Goal: Information Seeking & Learning: Find specific fact

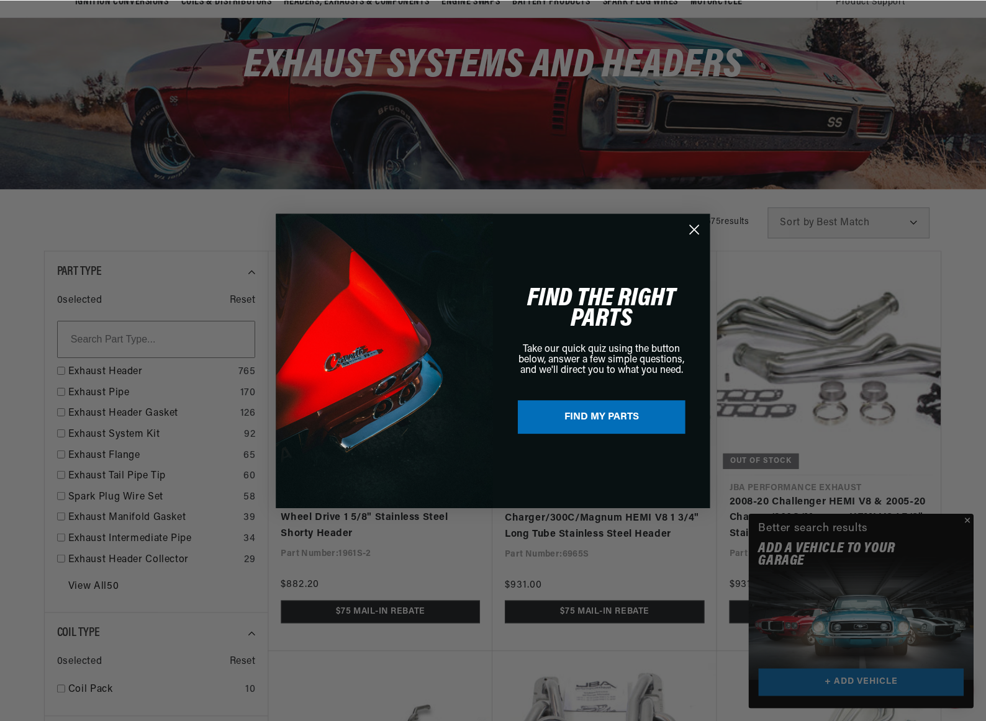
scroll to position [0, 640]
click at [700, 223] on circle "Close dialog" at bounding box center [695, 228] width 20 height 20
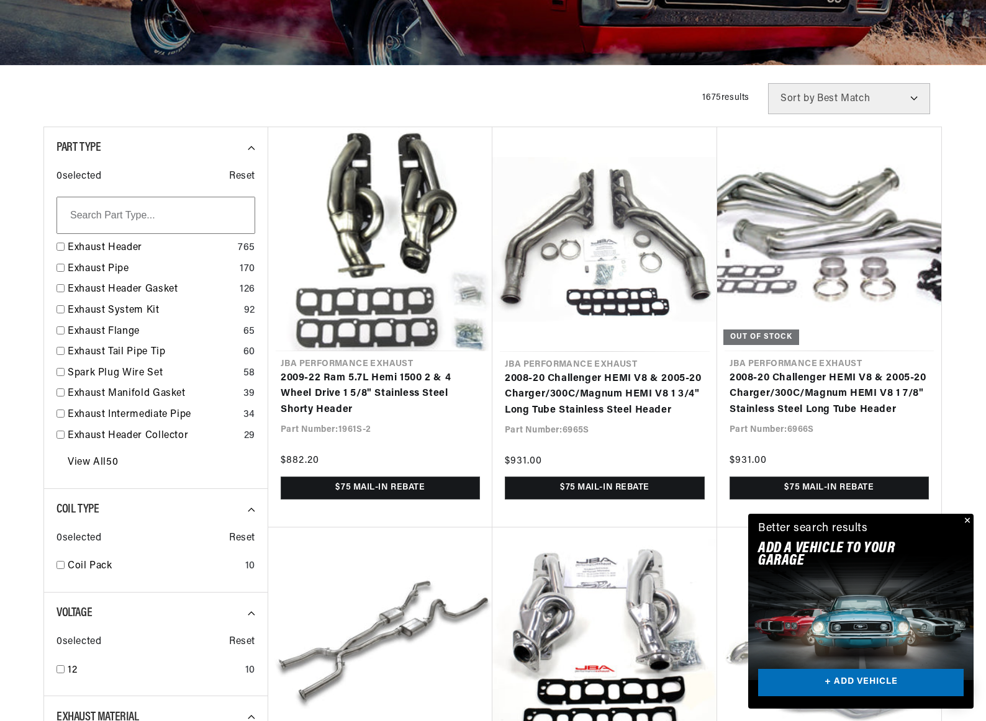
scroll to position [0, 1550]
click at [109, 459] on link "View All 50" at bounding box center [93, 463] width 50 height 16
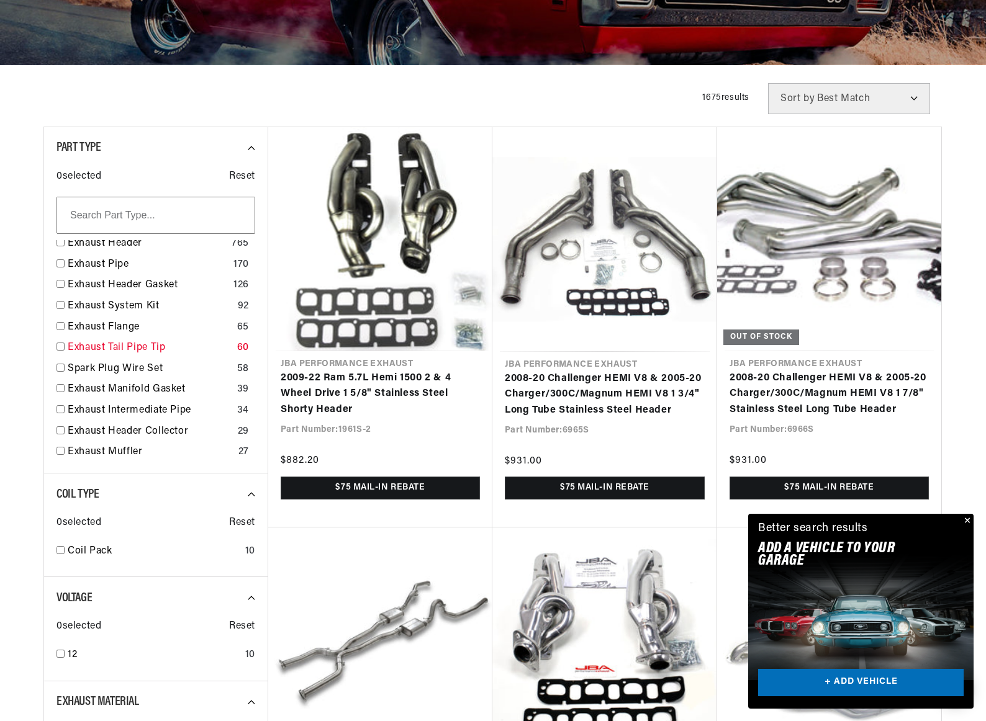
scroll to position [0, 0]
click at [81, 448] on link "Exhaust Muffler" at bounding box center [151, 452] width 166 height 16
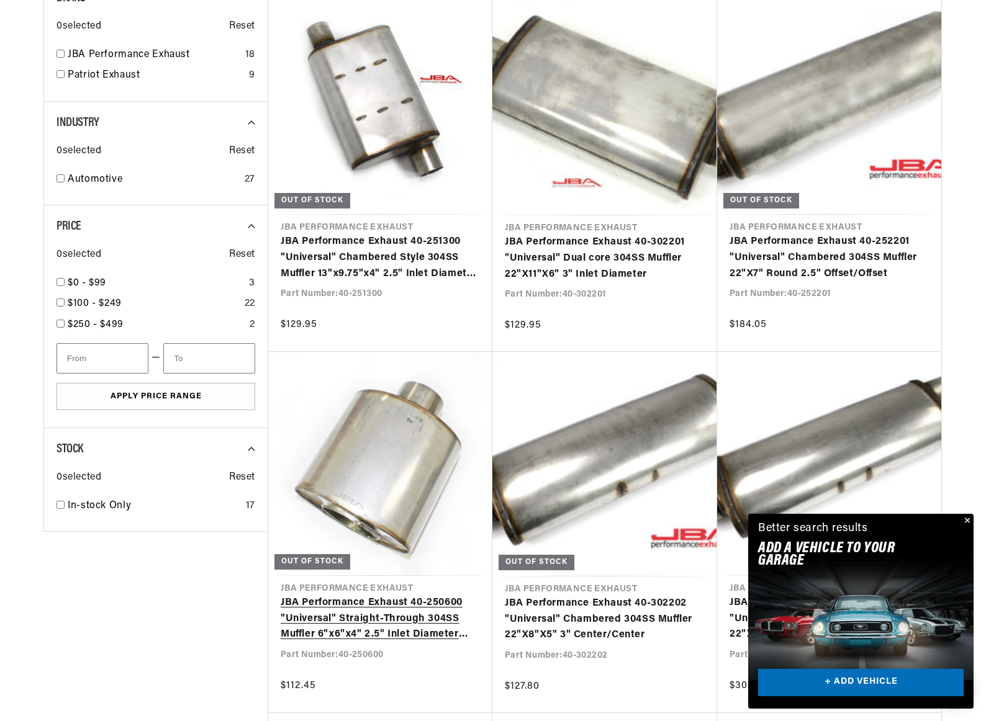
scroll to position [0, 775]
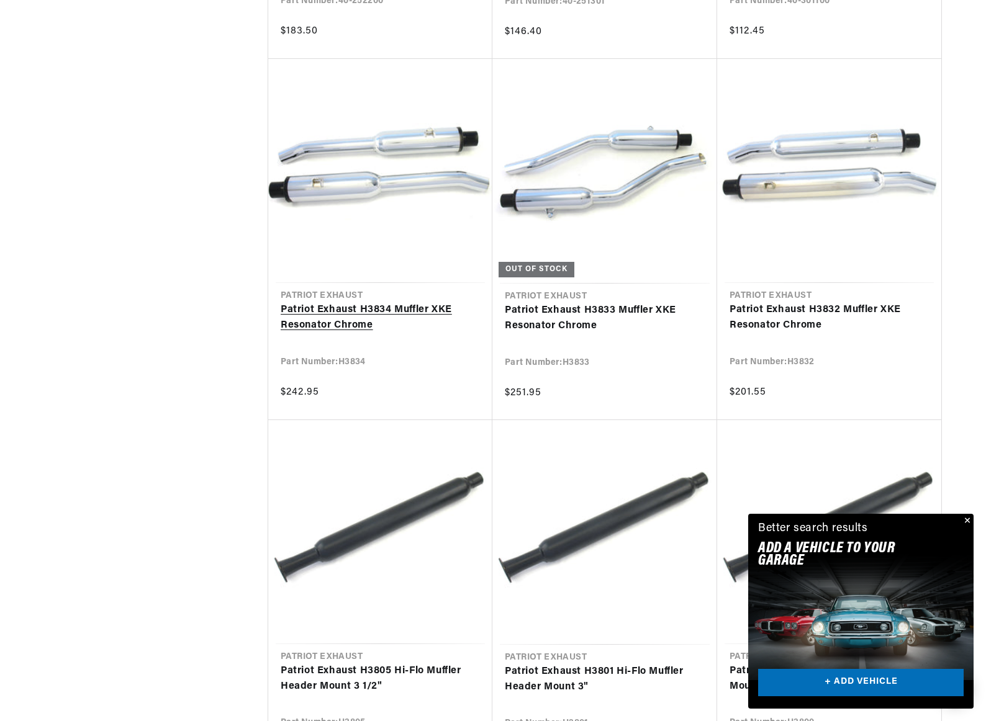
scroll to position [1800, 0]
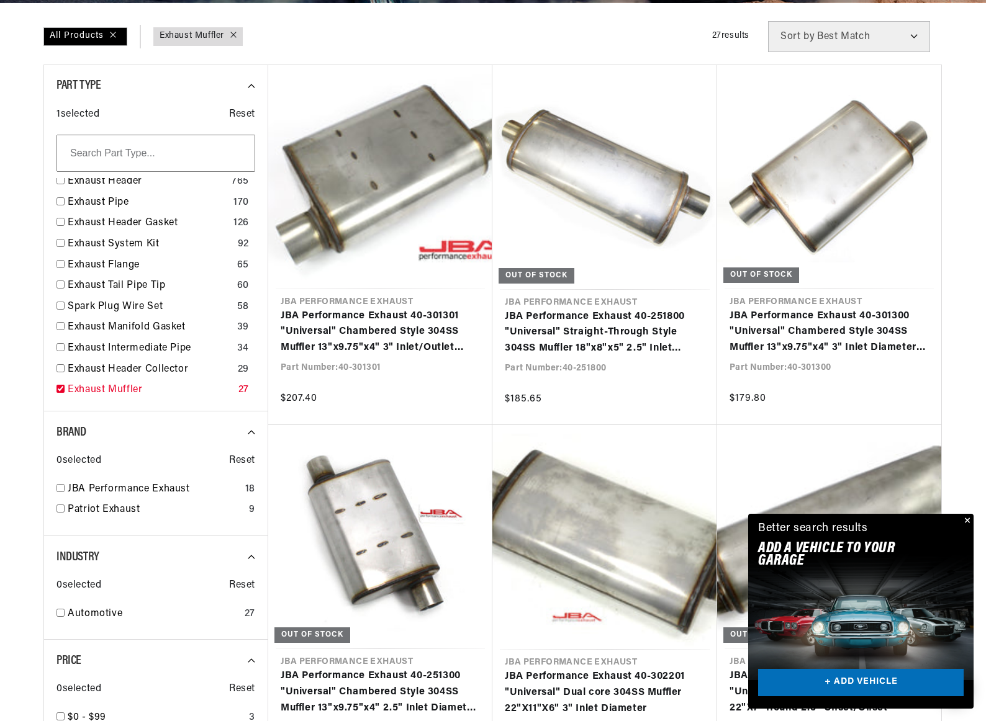
click at [61, 387] on input "checkbox" at bounding box center [60, 389] width 8 height 8
checkbox input "false"
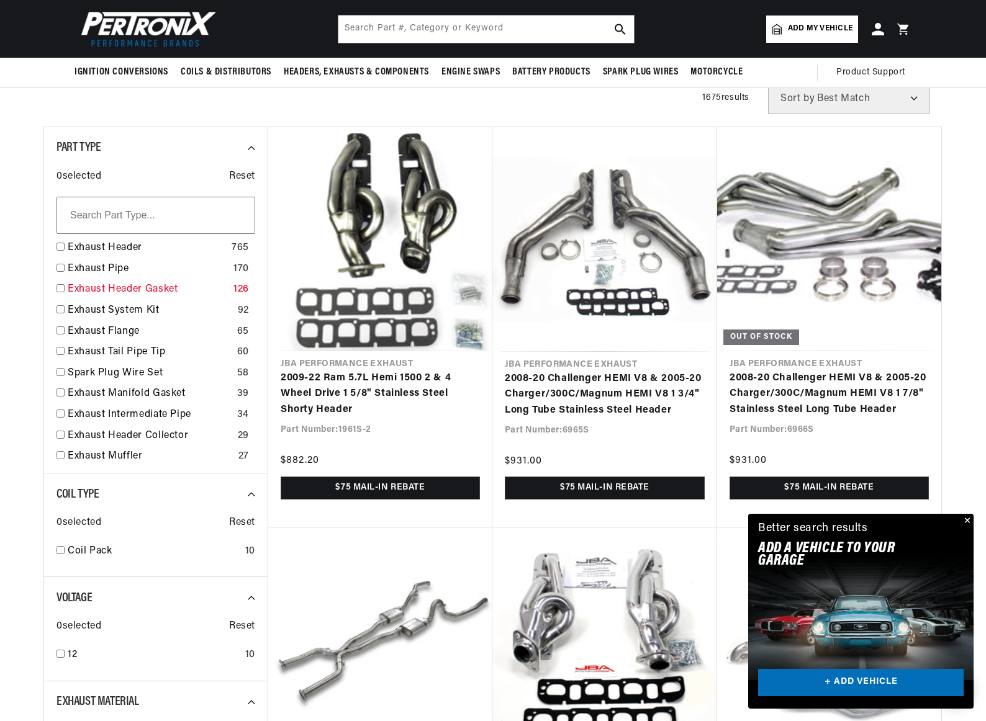
click at [133, 287] on link "Exhaust Header Gasket" at bounding box center [148, 290] width 161 height 16
checkbox input "true"
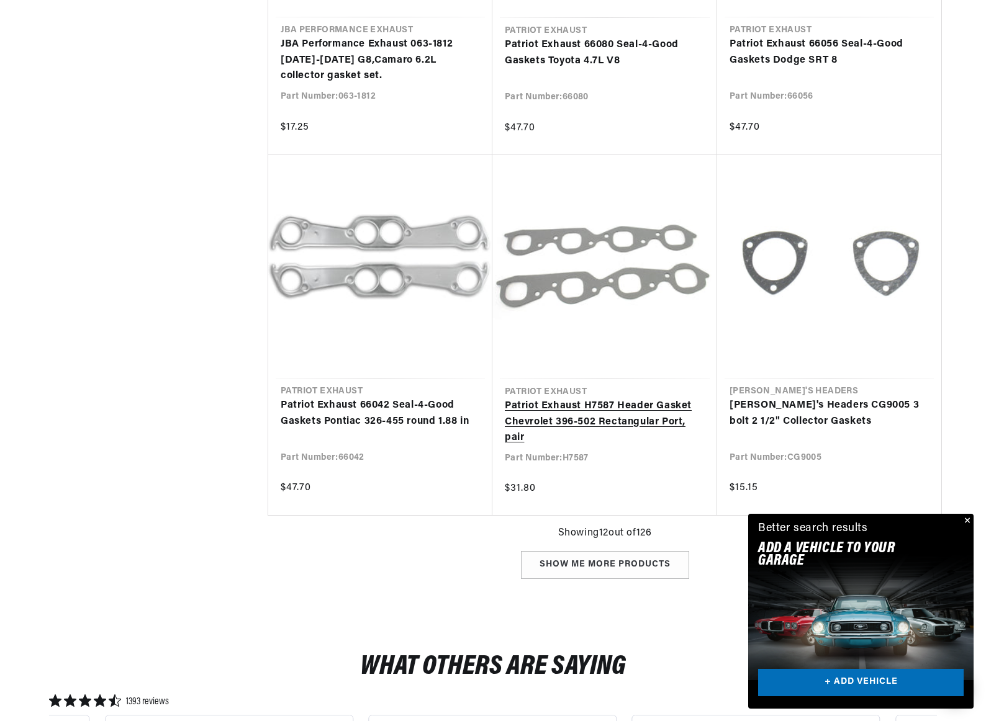
click at [597, 405] on link "Patriot Exhaust H7587 Header Gasket Chevrolet 396-502 Rectangular Port, pair" at bounding box center [605, 422] width 200 height 48
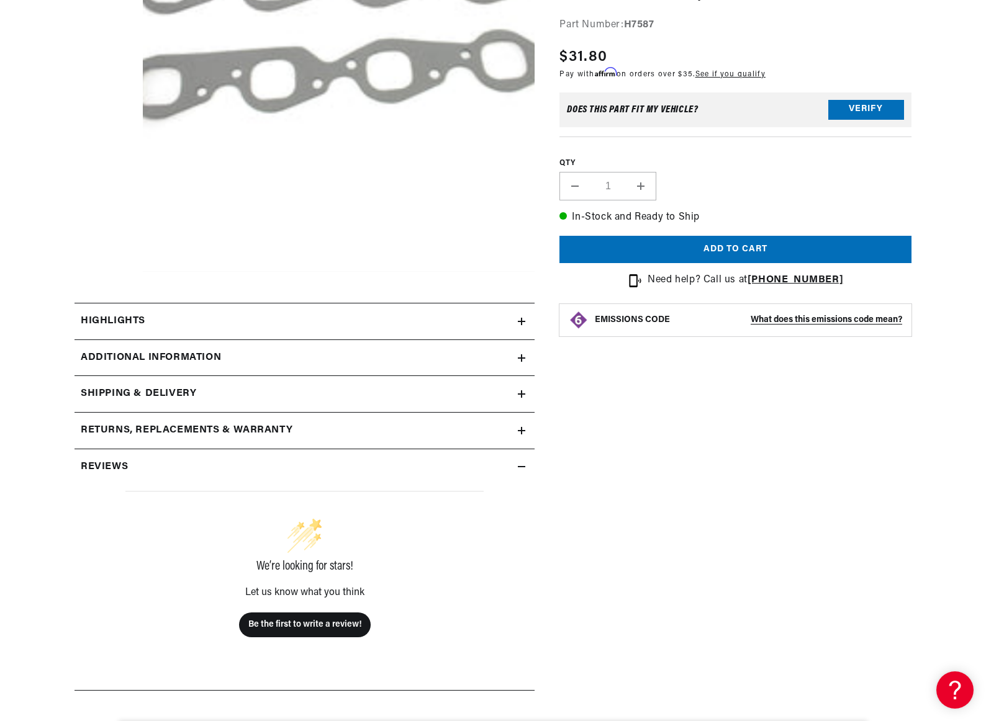
scroll to position [310, 0]
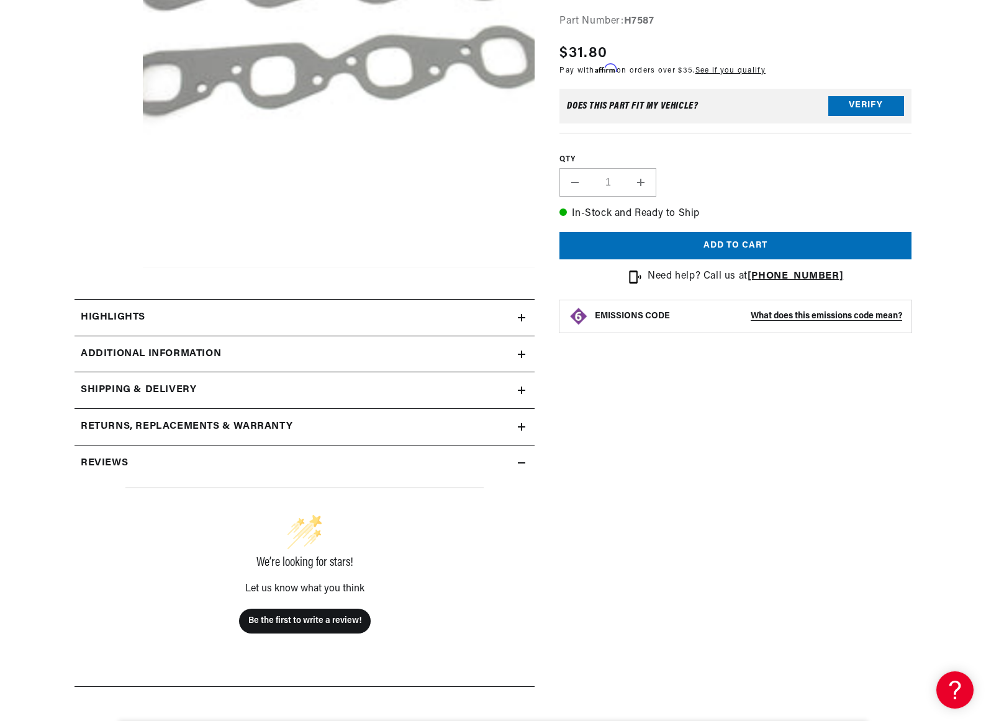
click at [521, 351] on icon at bounding box center [521, 354] width 0 height 7
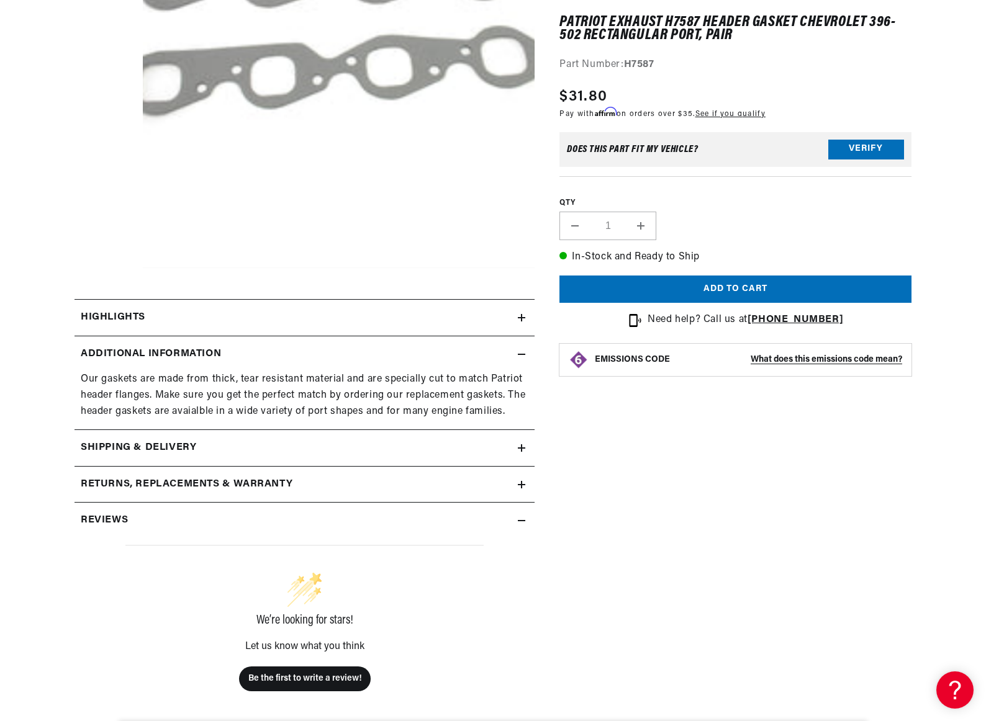
scroll to position [0, 775]
click at [523, 315] on icon at bounding box center [521, 317] width 7 height 7
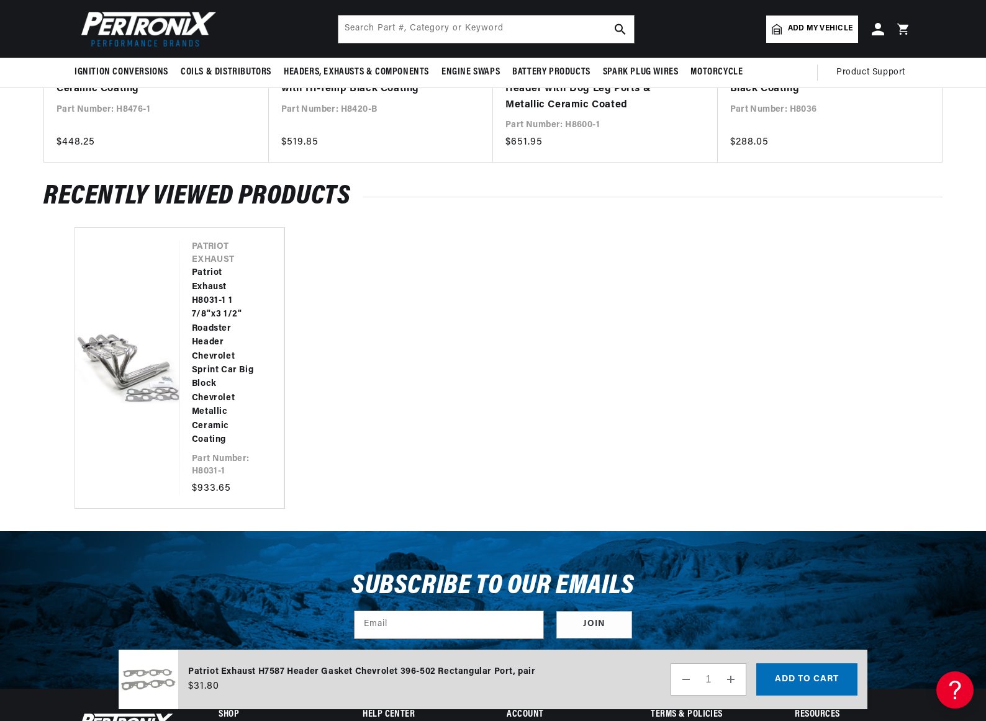
scroll to position [0, 0]
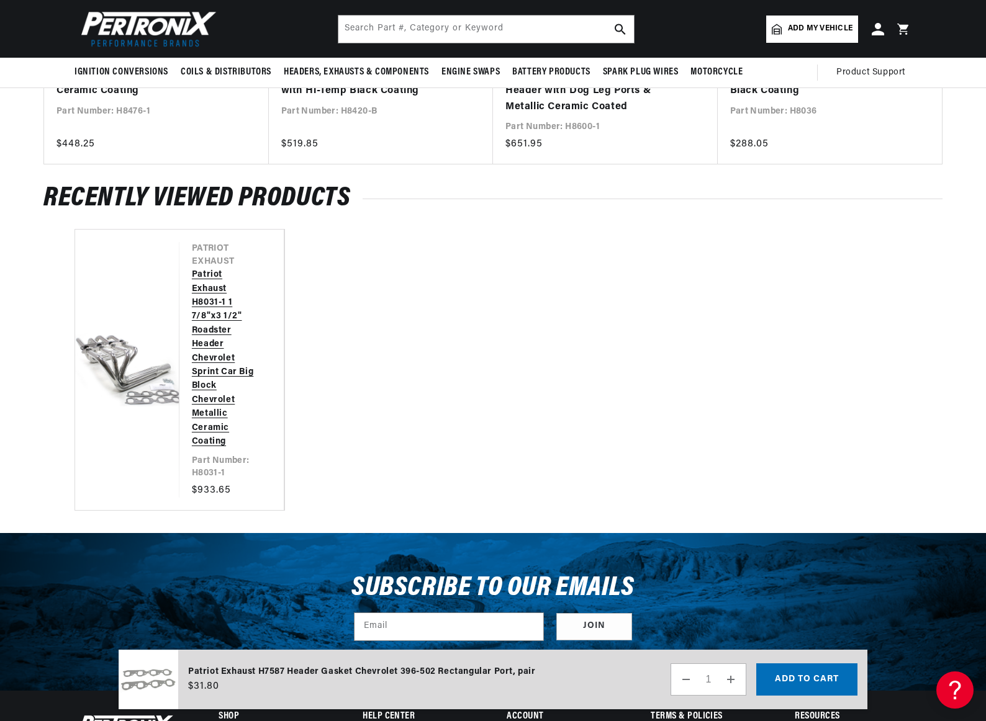
click at [212, 357] on link "Patriot Exhaust H8031-1 1 7/8"x3 1/2" Roadster Header Chevrolet Sprint Car Big …" at bounding box center [225, 358] width 67 height 181
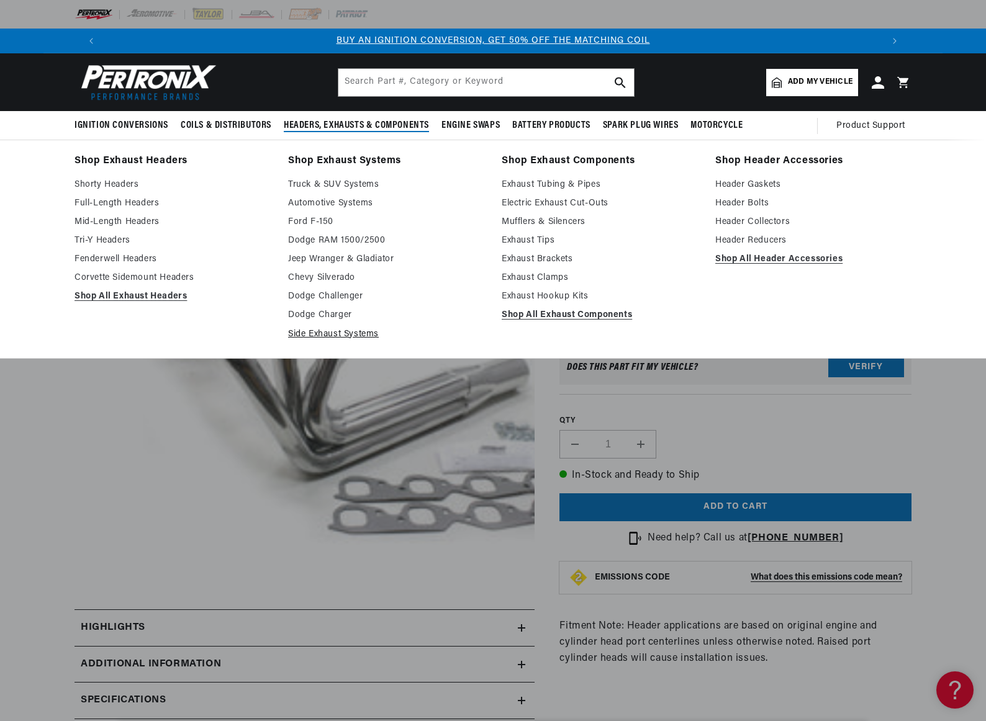
click at [331, 335] on link "Side Exhaust Systems" at bounding box center [386, 334] width 196 height 15
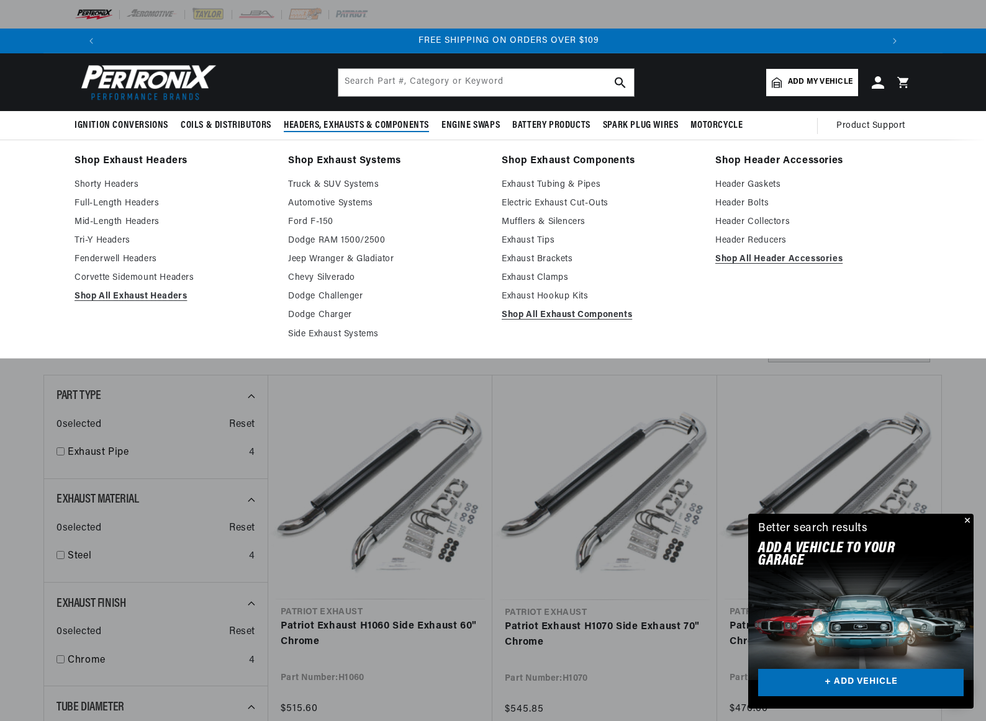
scroll to position [0, 1550]
click at [157, 295] on link "Shop All Exhaust Headers" at bounding box center [172, 296] width 196 height 15
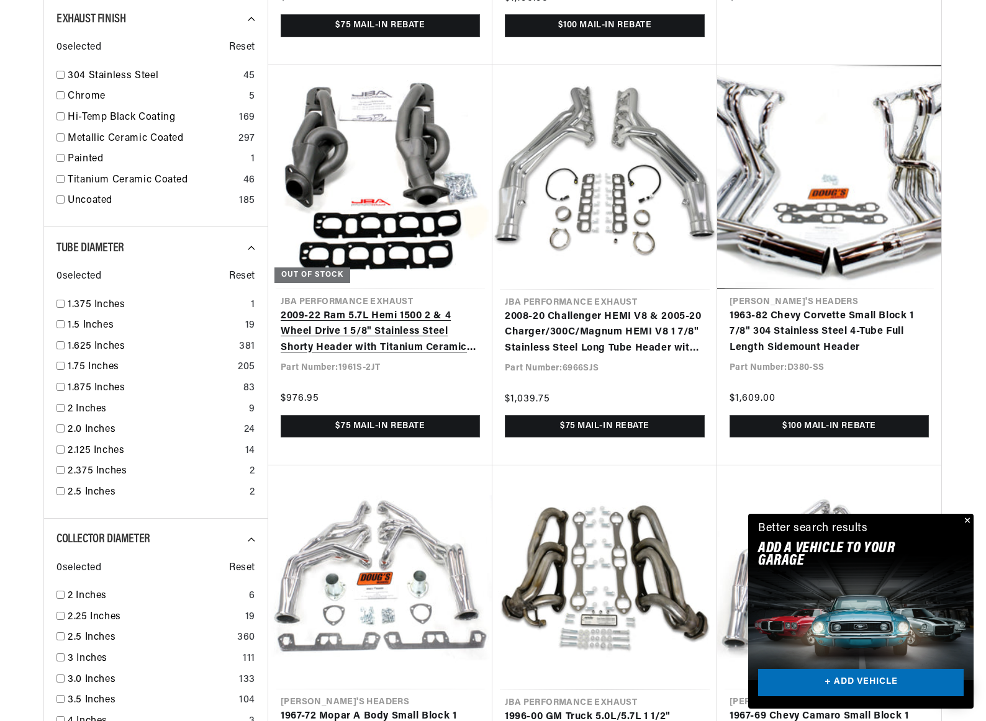
scroll to position [1241, 0]
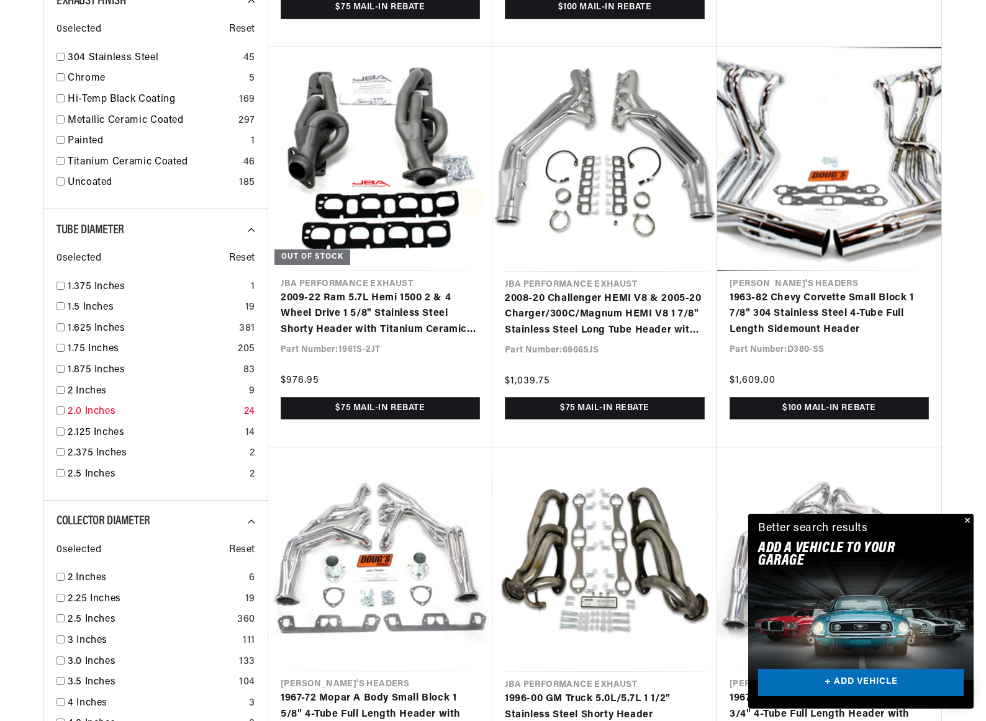
click at [61, 411] on input "checkbox" at bounding box center [60, 411] width 8 height 8
checkbox input "true"
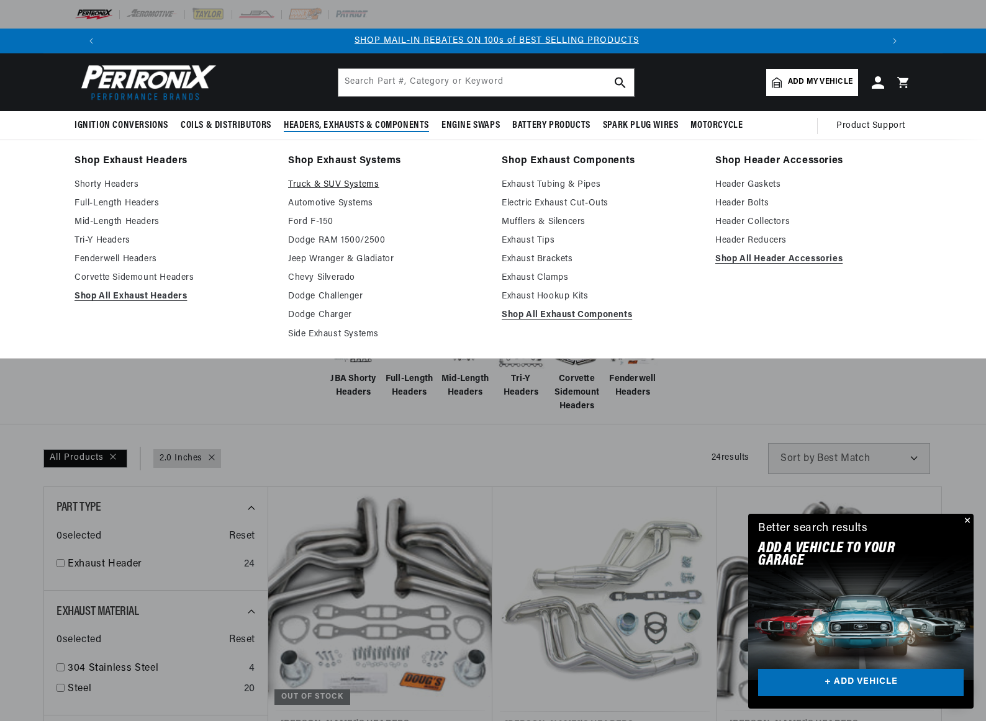
scroll to position [0, 775]
click at [526, 220] on link "Mufflers & Silencers" at bounding box center [599, 222] width 196 height 15
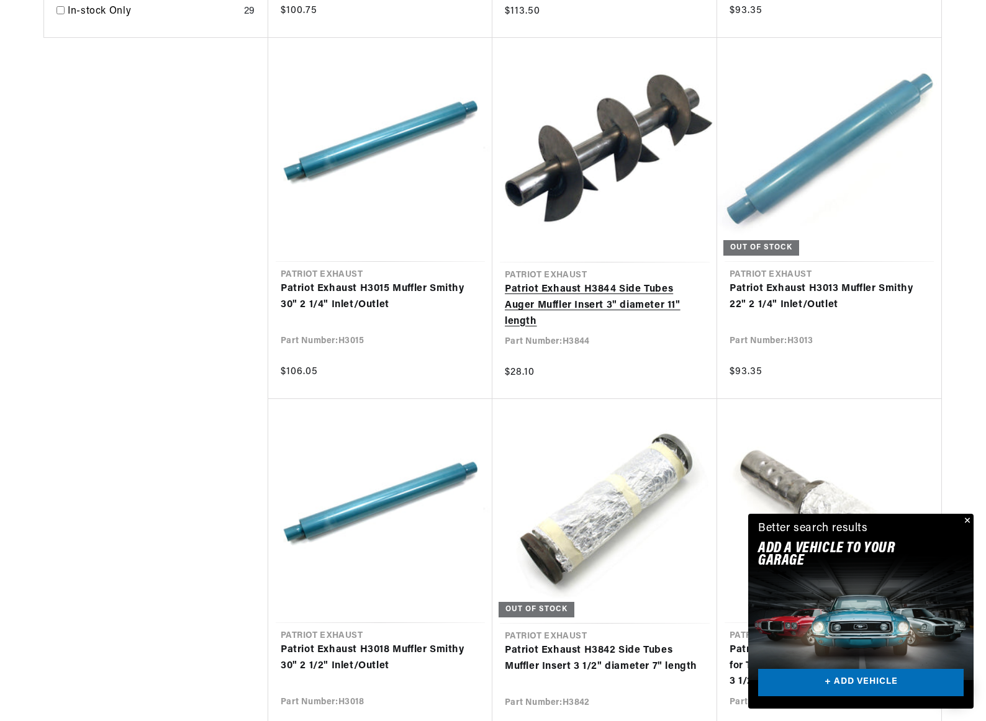
scroll to position [1179, 0]
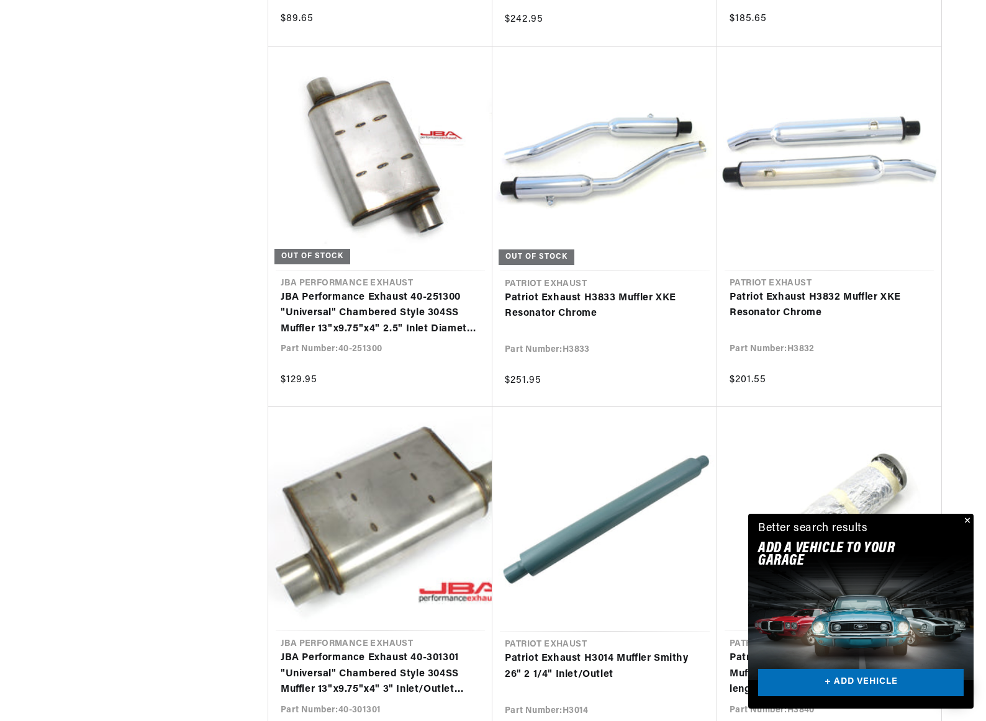
scroll to position [0, 773]
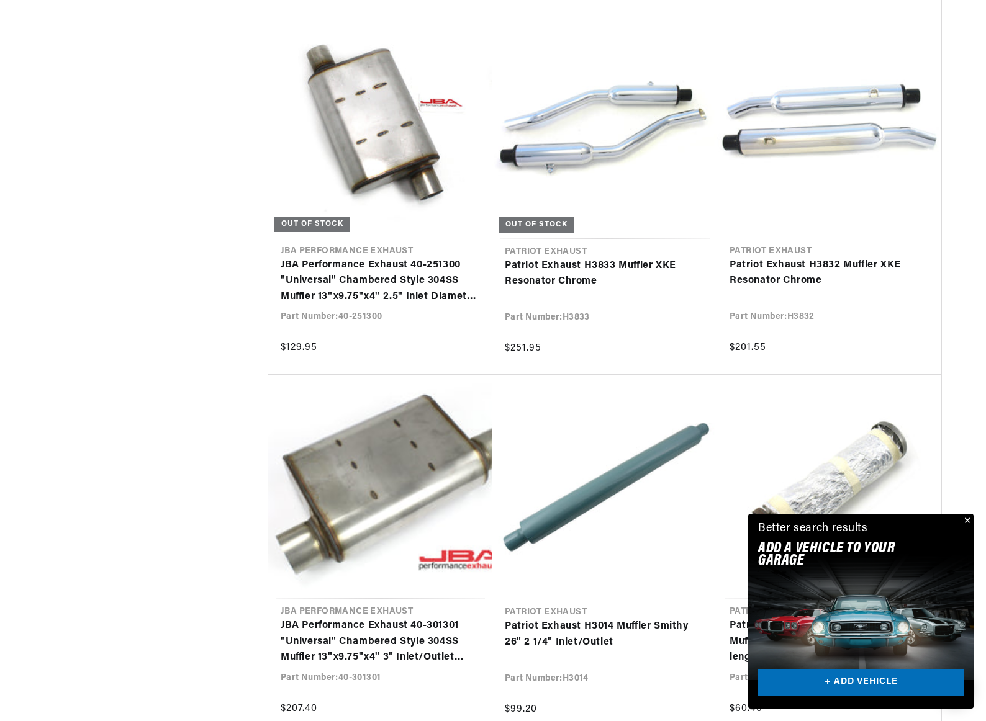
scroll to position [0, 775]
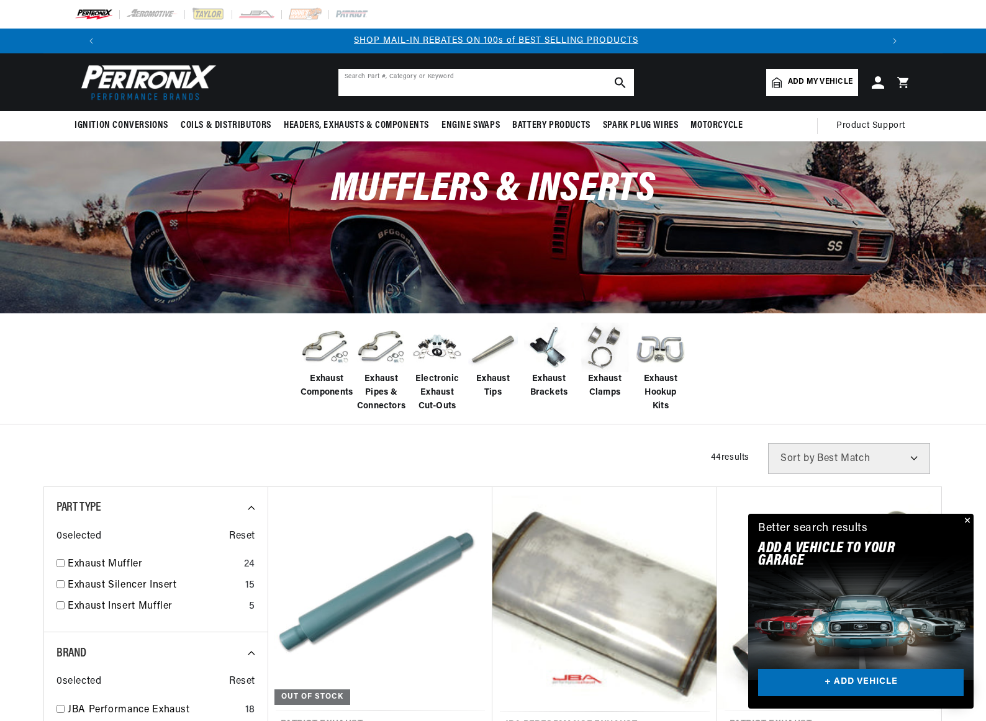
click at [349, 83] on input "text" at bounding box center [485, 82] width 295 height 27
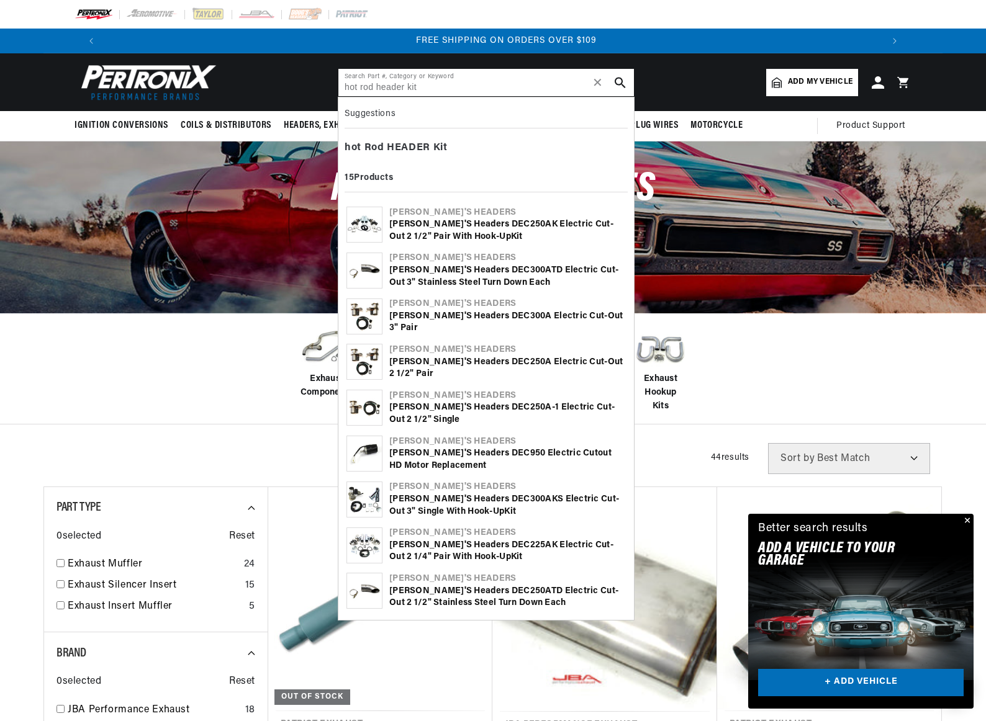
scroll to position [0, 1550]
type input "hot rod header kit"
click at [266, 74] on header "Ignition Conversions Back Ignition Conversions Shop by Feature" at bounding box center [492, 82] width 899 height 58
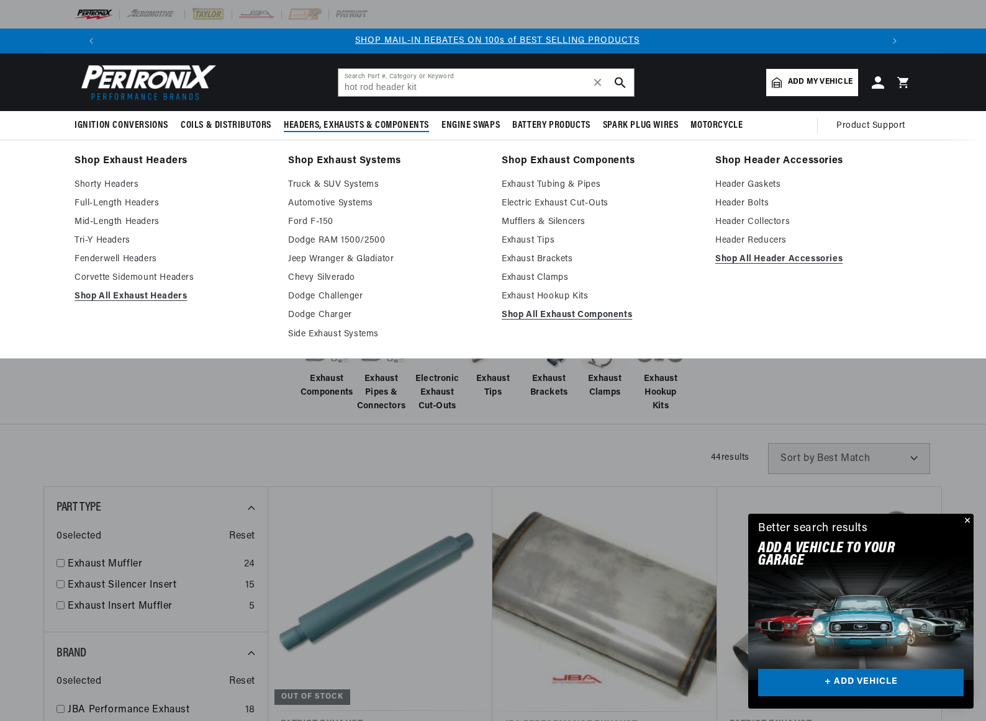
scroll to position [0, 775]
click at [549, 274] on link "Exhaust Clamps" at bounding box center [599, 278] width 196 height 15
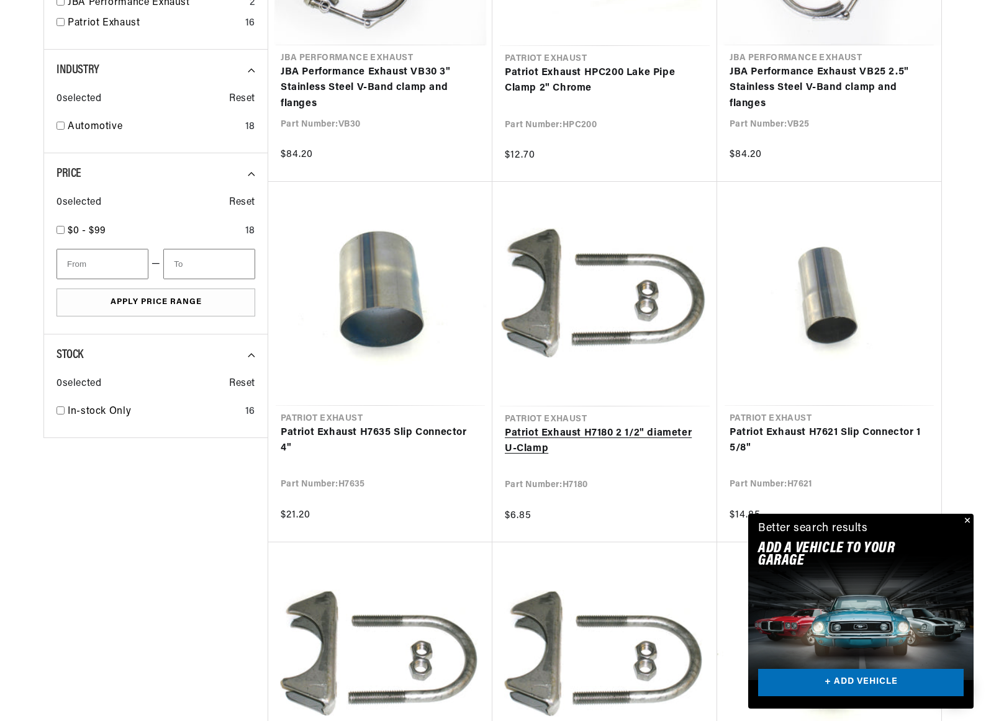
scroll to position [683, 0]
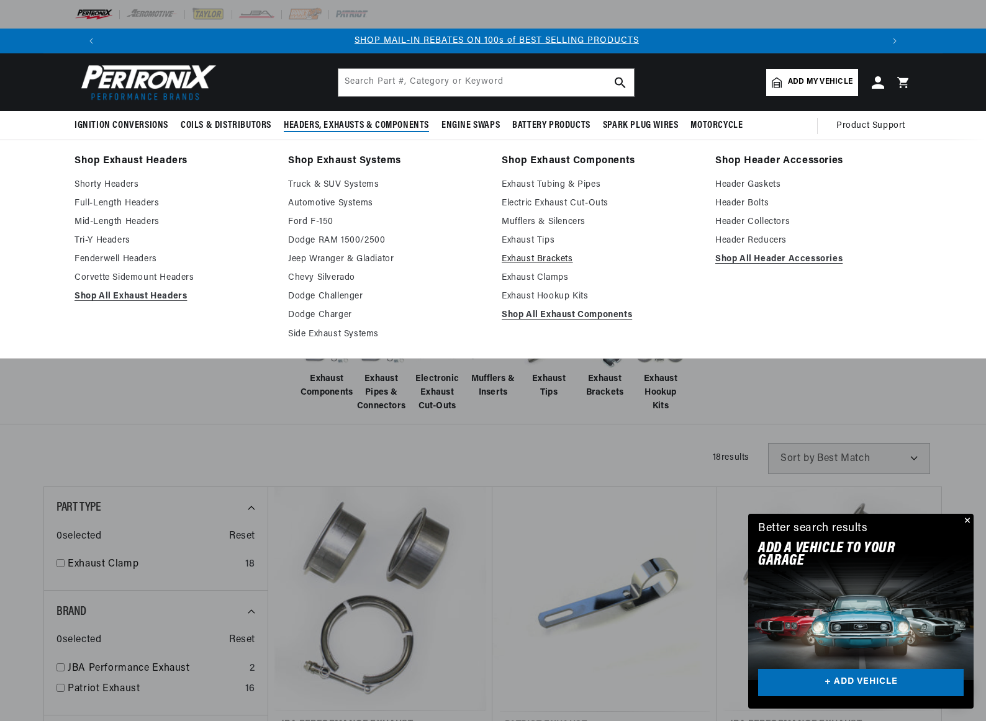
scroll to position [0, 775]
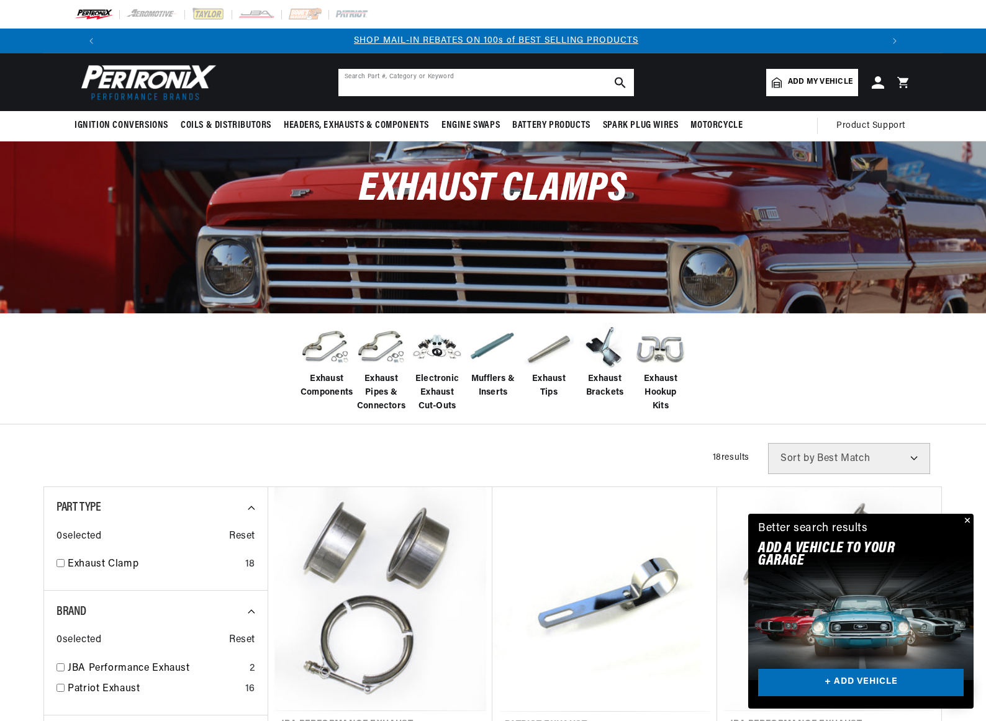
click at [353, 81] on input "text" at bounding box center [485, 82] width 295 height 27
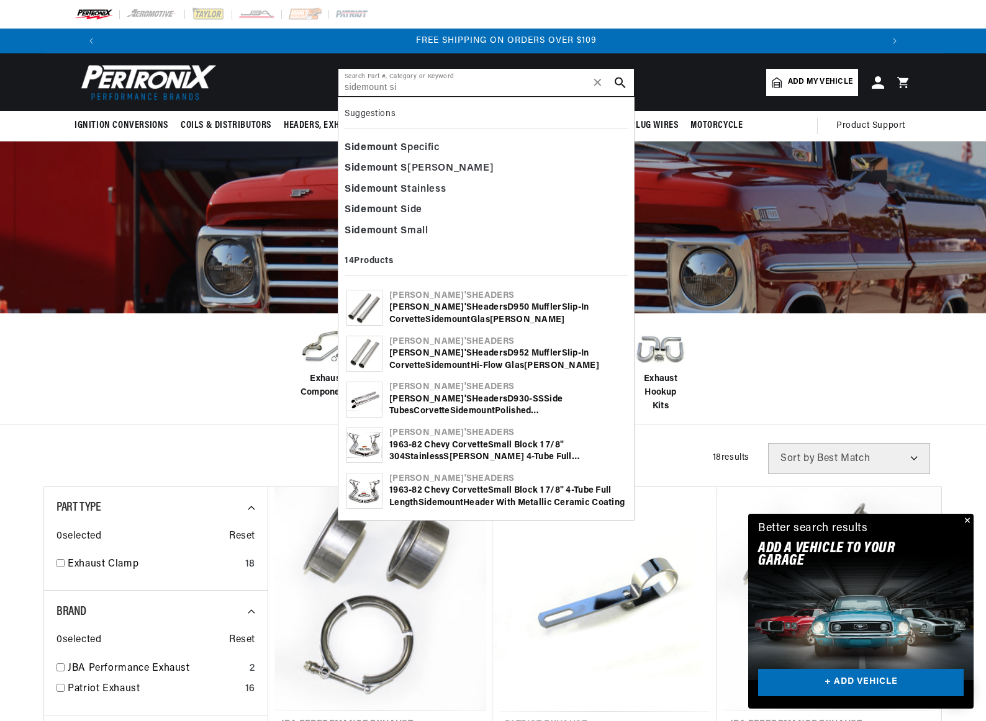
scroll to position [0, 1550]
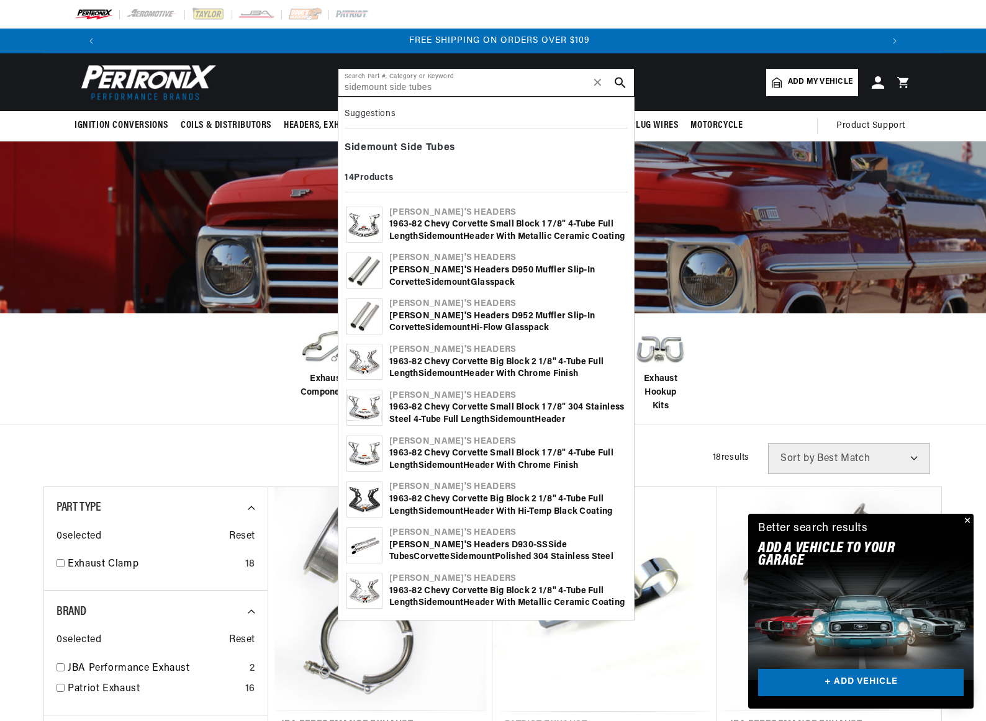
type input "sidemount side tubes"
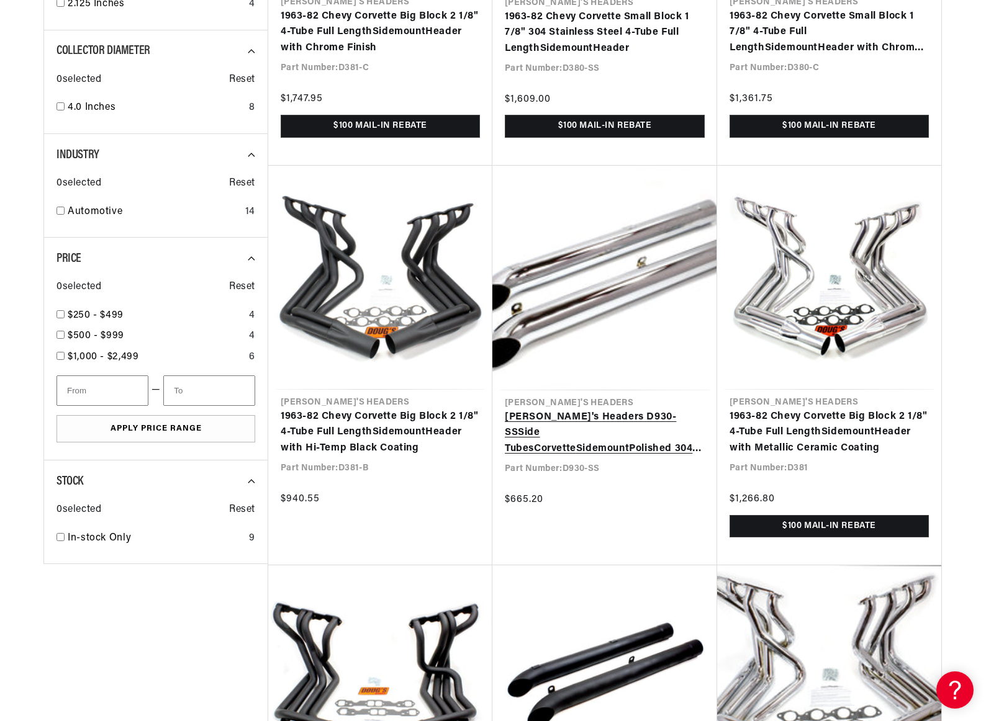
scroll to position [0, 775]
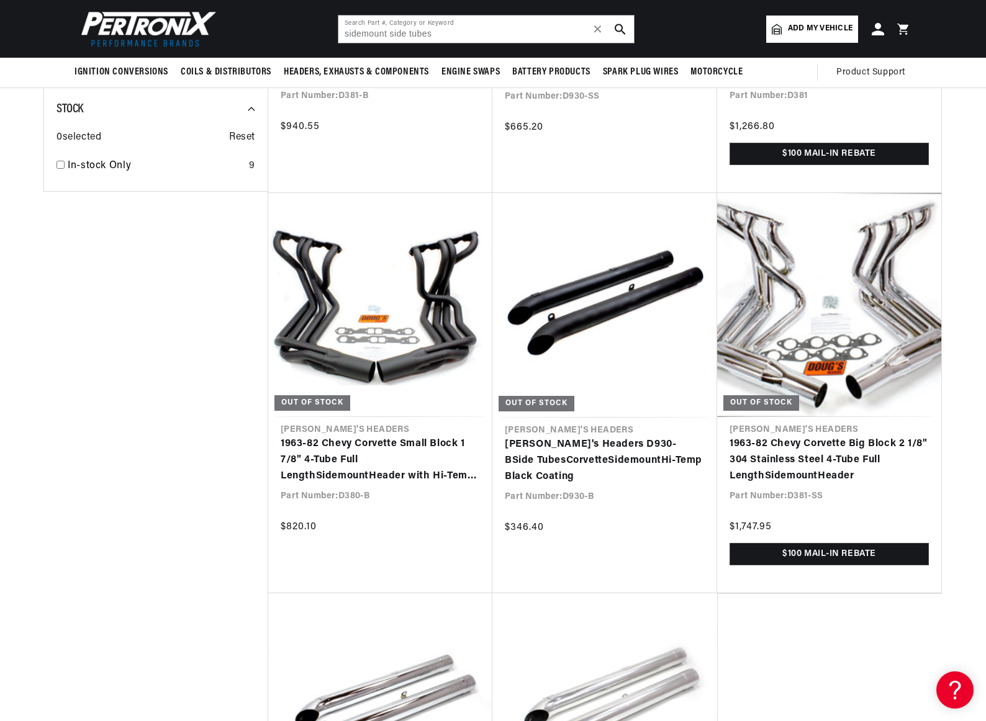
scroll to position [0, 775]
drag, startPoint x: 438, startPoint y: 30, endPoint x: 266, endPoint y: 39, distance: 172.1
click at [266, 39] on header "BETTER SEARCH RESULTS Add your vehicle's year, make, and model to find parts be…" at bounding box center [492, 29] width 899 height 58
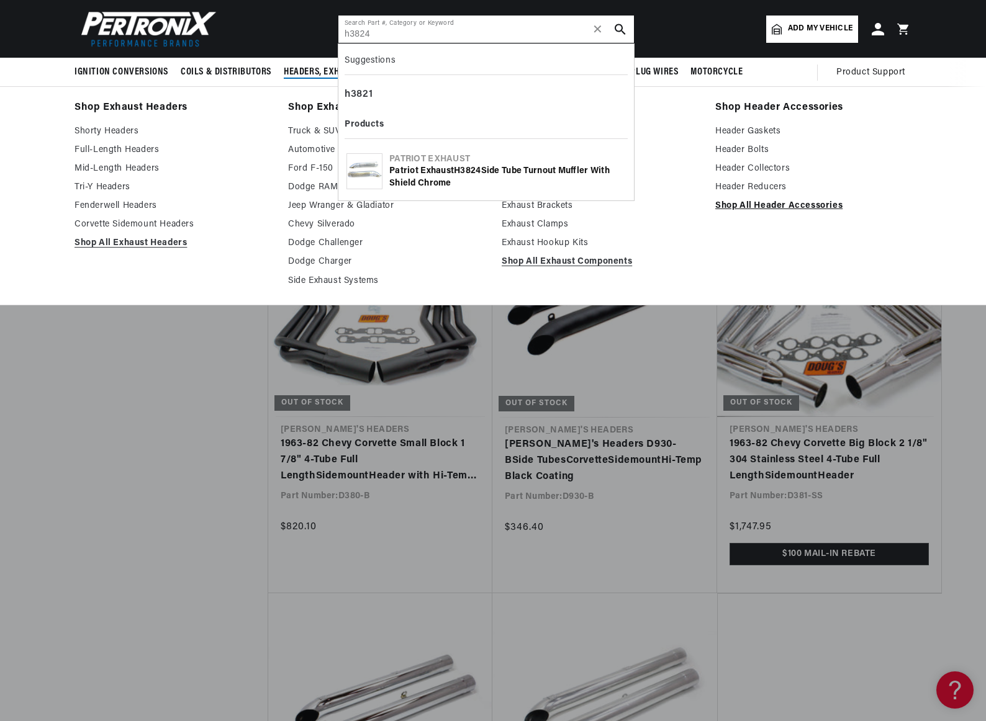
scroll to position [0, 0]
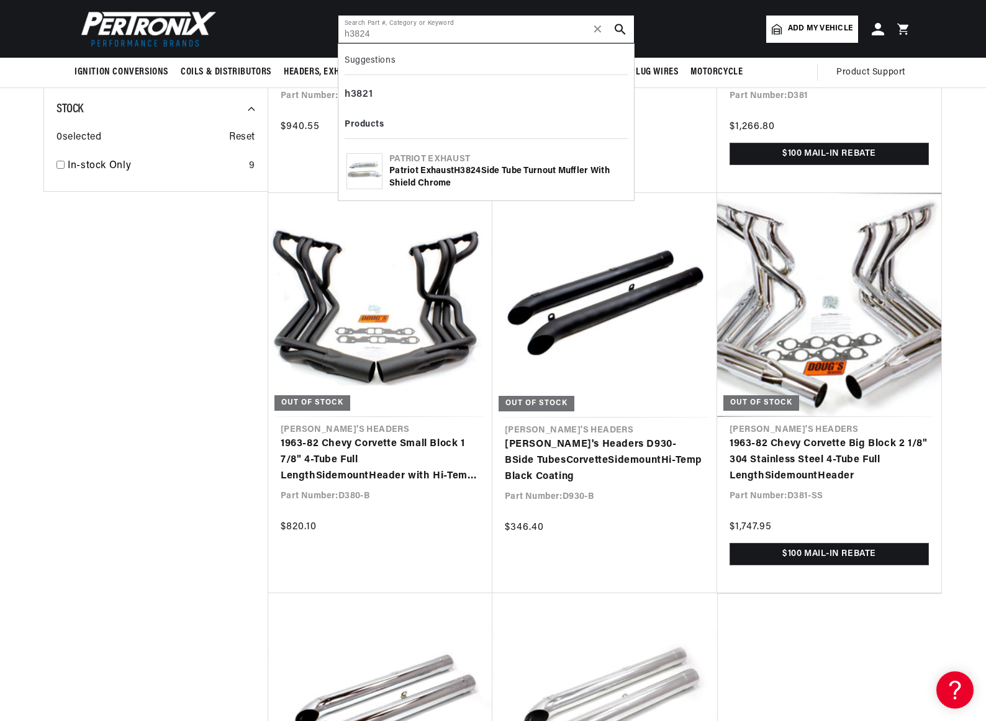
type input "h3824"
click at [437, 168] on div "Patriot Exhaust H3824 Side Tube Turnout Muffler with Shield Chrome" at bounding box center [507, 177] width 236 height 24
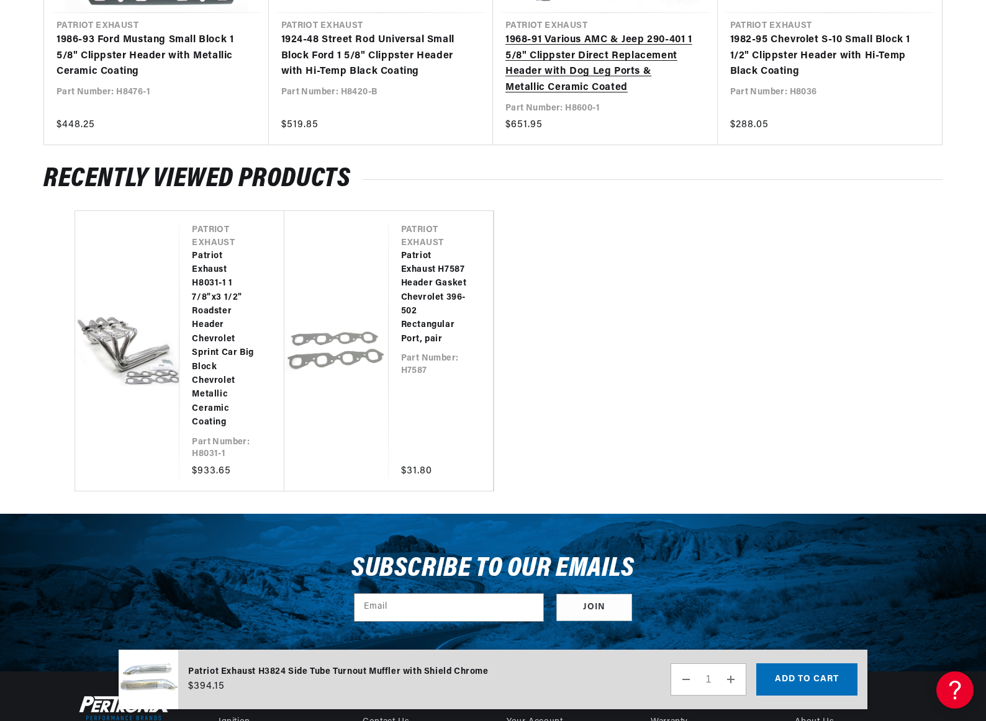
scroll to position [0, 767]
